Goal: Task Accomplishment & Management: Complete application form

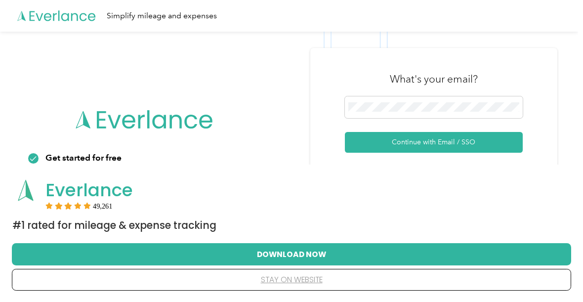
click at [432, 142] on button "Continue with Email / SSO" at bounding box center [434, 142] width 178 height 21
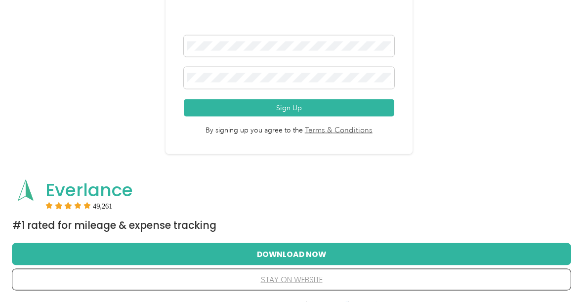
scroll to position [133, 0]
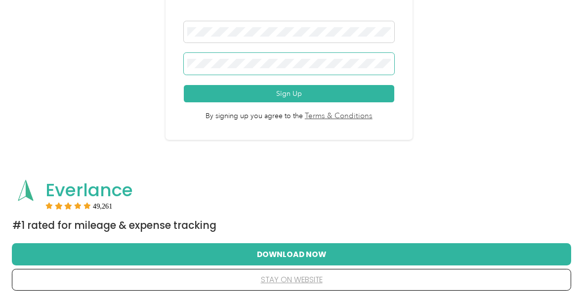
click at [291, 93] on button "Sign Up" at bounding box center [289, 93] width 211 height 17
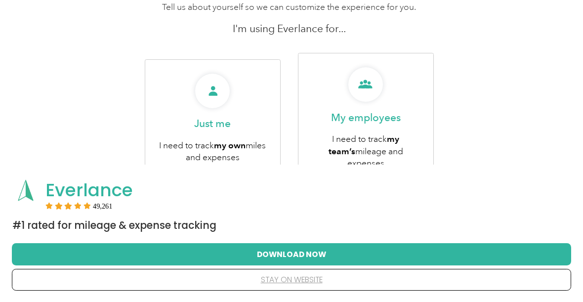
click at [220, 117] on p "Just me" at bounding box center [212, 124] width 37 height 14
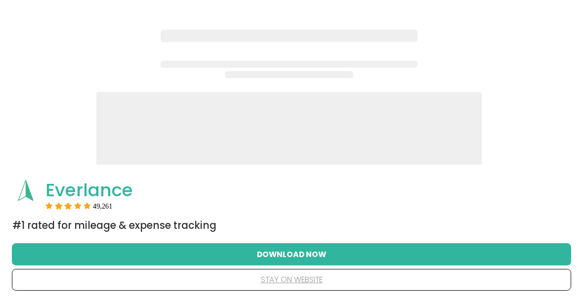
scroll to position [77, 0]
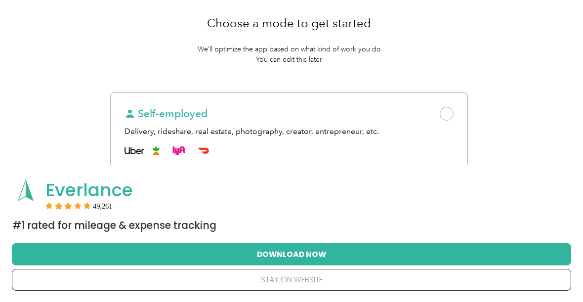
click at [304, 254] on button "Download Now" at bounding box center [291, 253] width 527 height 21
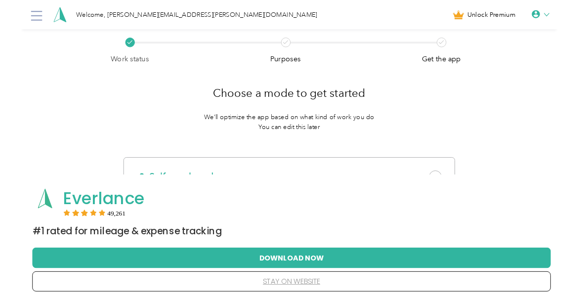
scroll to position [89, 0]
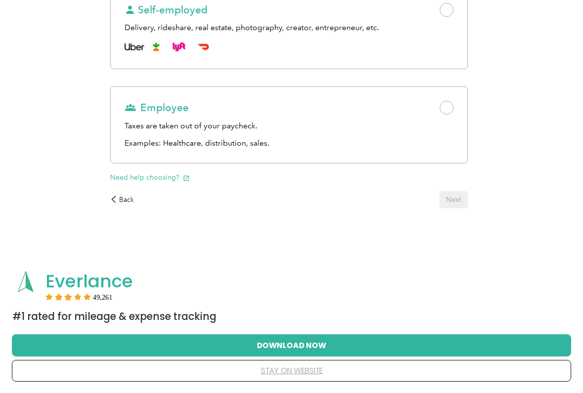
click at [306, 325] on button "stay on website" at bounding box center [291, 371] width 527 height 21
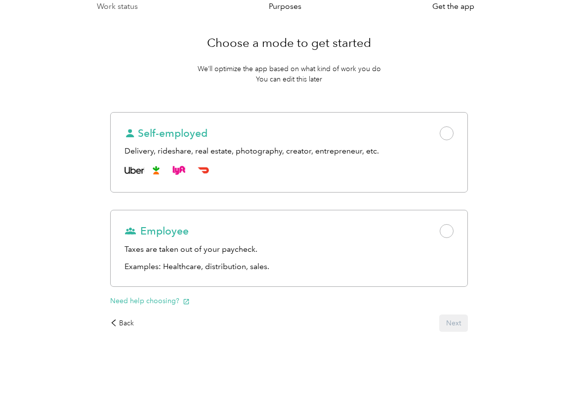
click at [453, 138] on span at bounding box center [447, 133] width 14 height 14
click at [457, 324] on button "Next" at bounding box center [453, 323] width 29 height 17
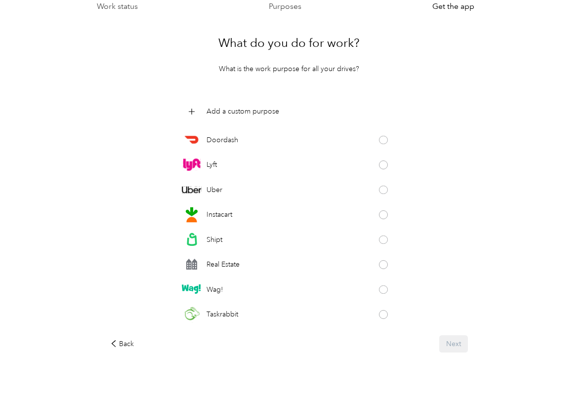
click at [129, 325] on div "Back" at bounding box center [122, 344] width 24 height 10
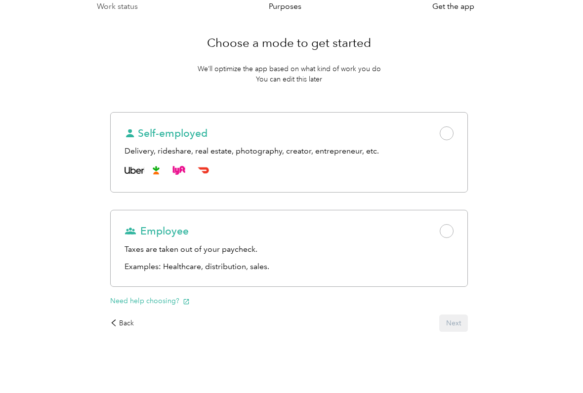
click at [127, 324] on div "Back" at bounding box center [122, 323] width 24 height 10
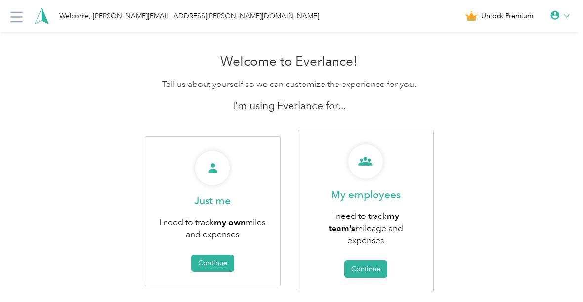
click at [24, 19] on icon at bounding box center [17, 17] width 16 height 16
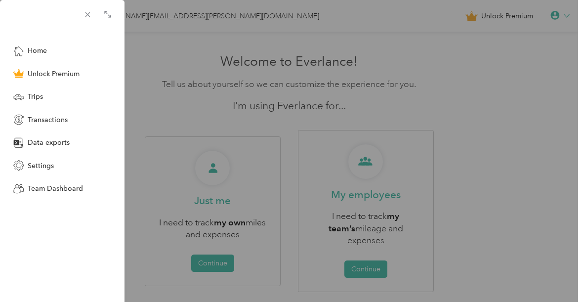
click at [42, 53] on span "Home" at bounding box center [37, 50] width 19 height 10
